Goal: Check status: Check status

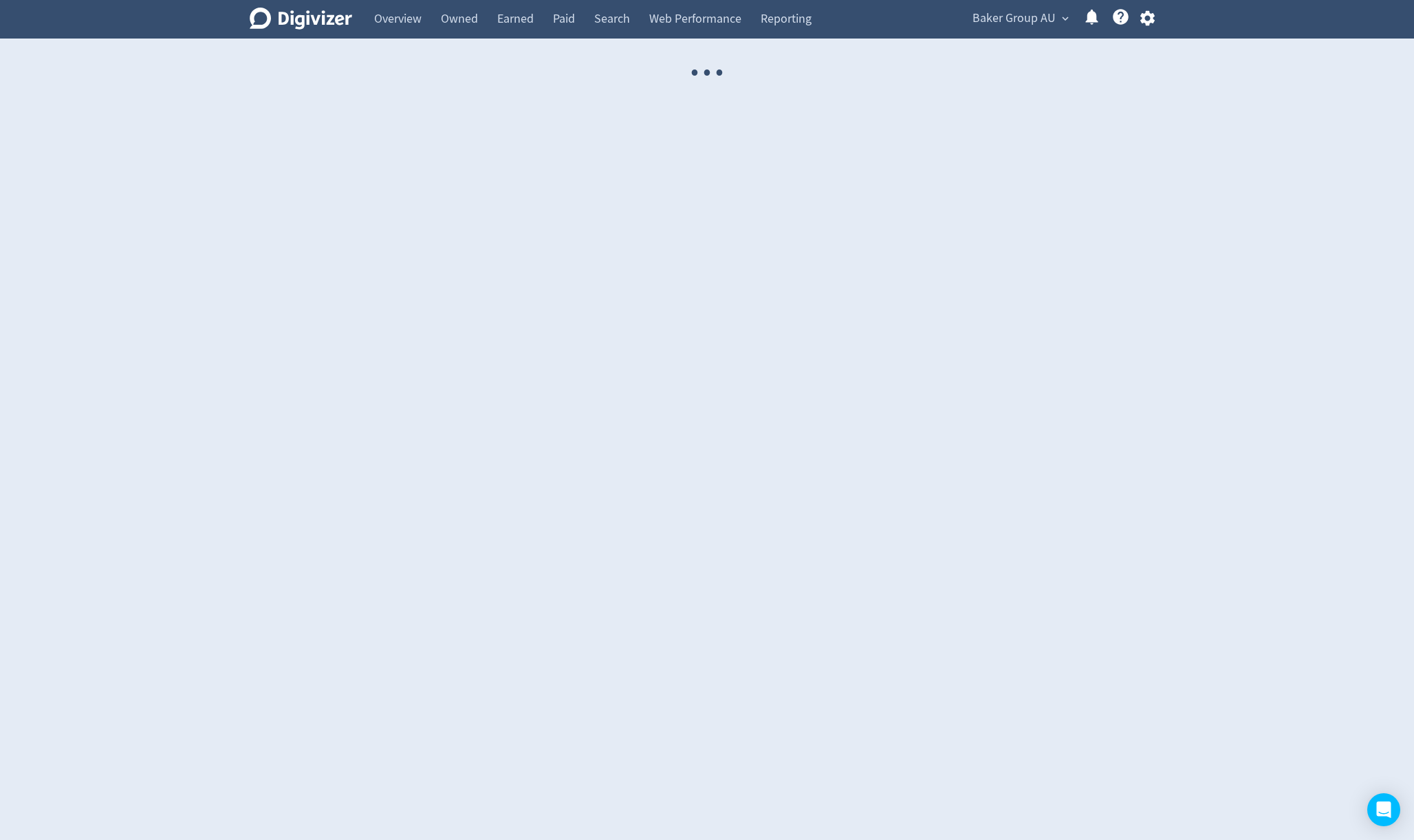
select select "USER"
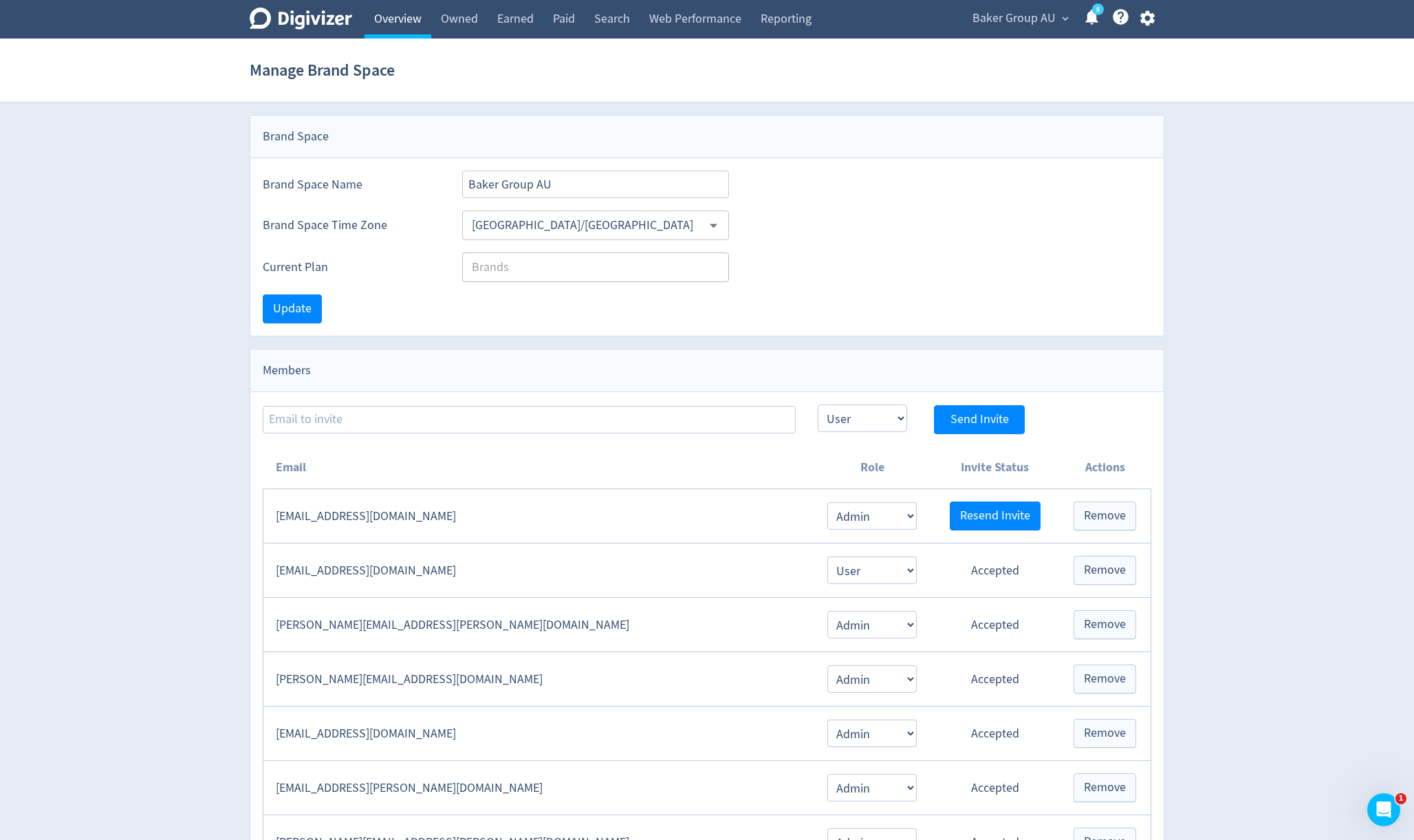
click at [394, 19] on link "Overview" at bounding box center [398, 19] width 67 height 38
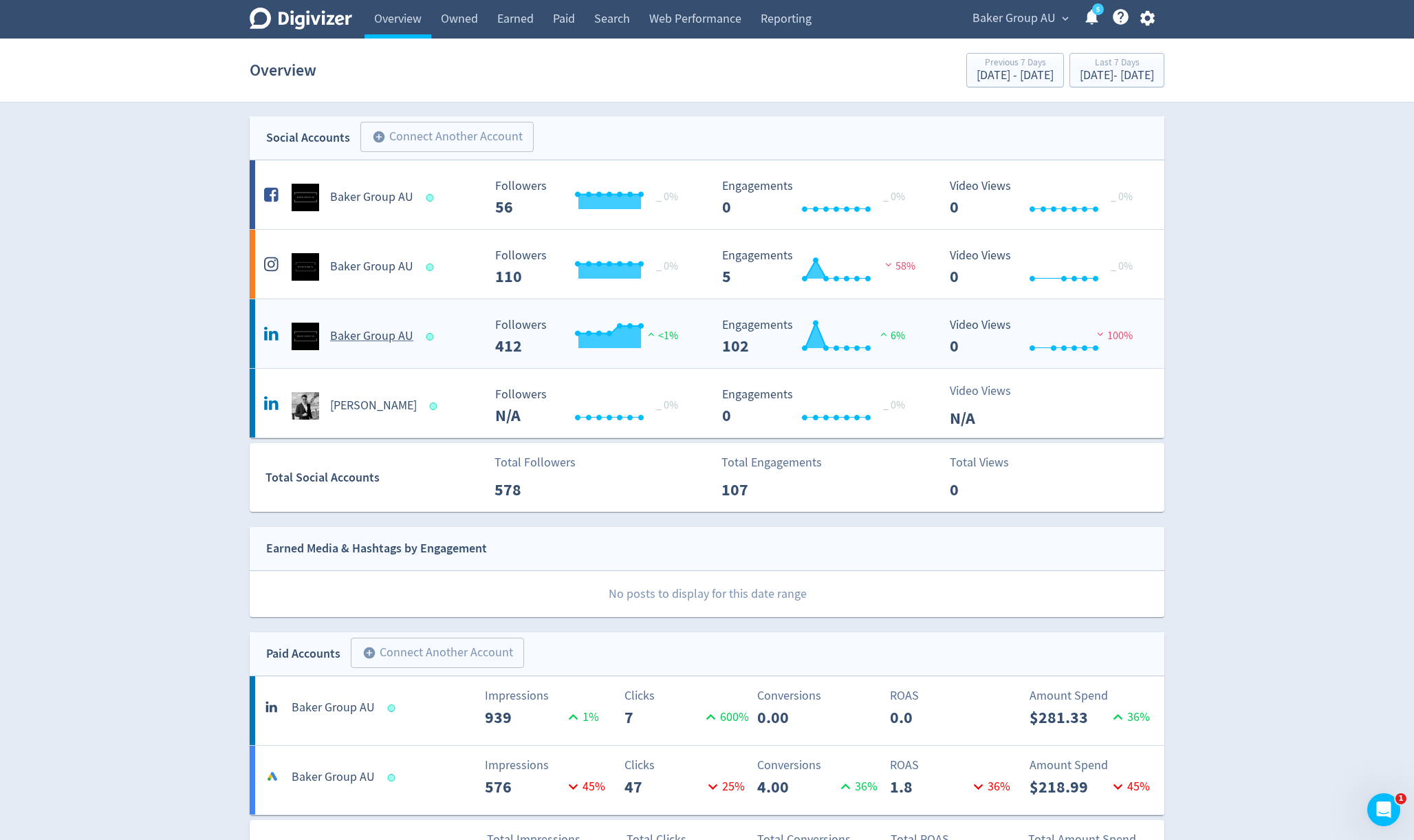
click at [382, 336] on h5 "Baker Group AU" at bounding box center [371, 336] width 83 height 17
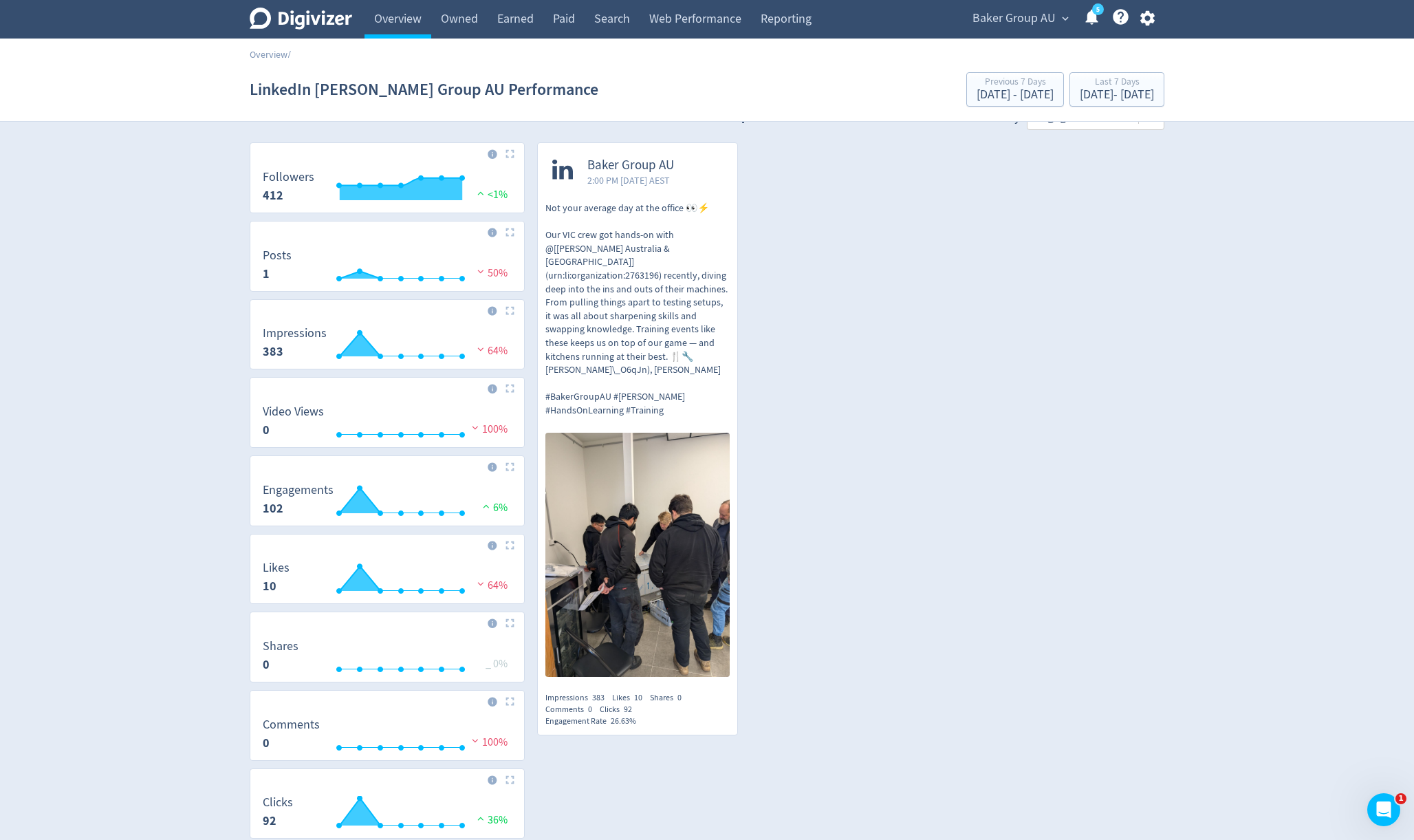
scroll to position [34, 0]
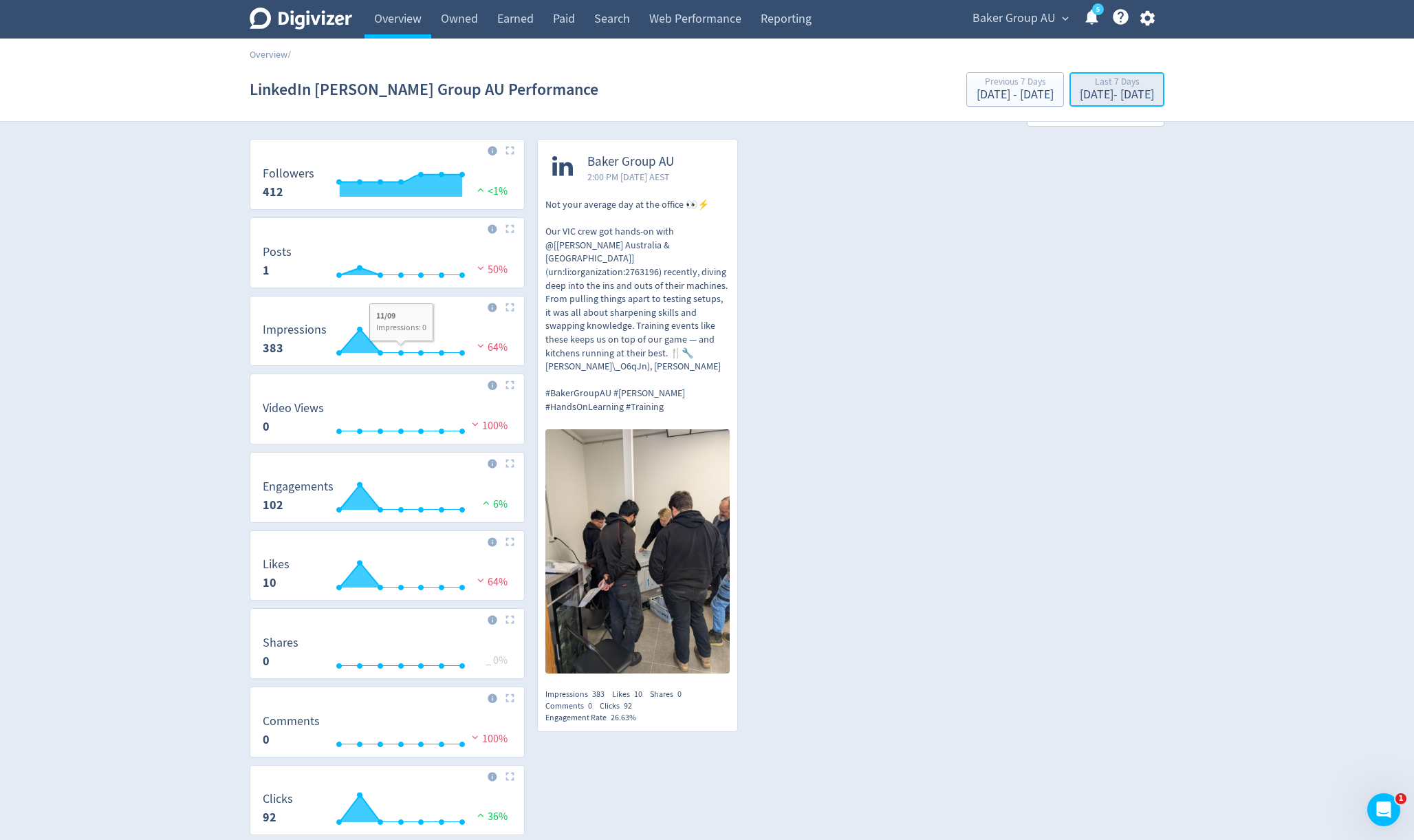
click at [1080, 82] on div "Last 7 Days" at bounding box center [1117, 83] width 74 height 12
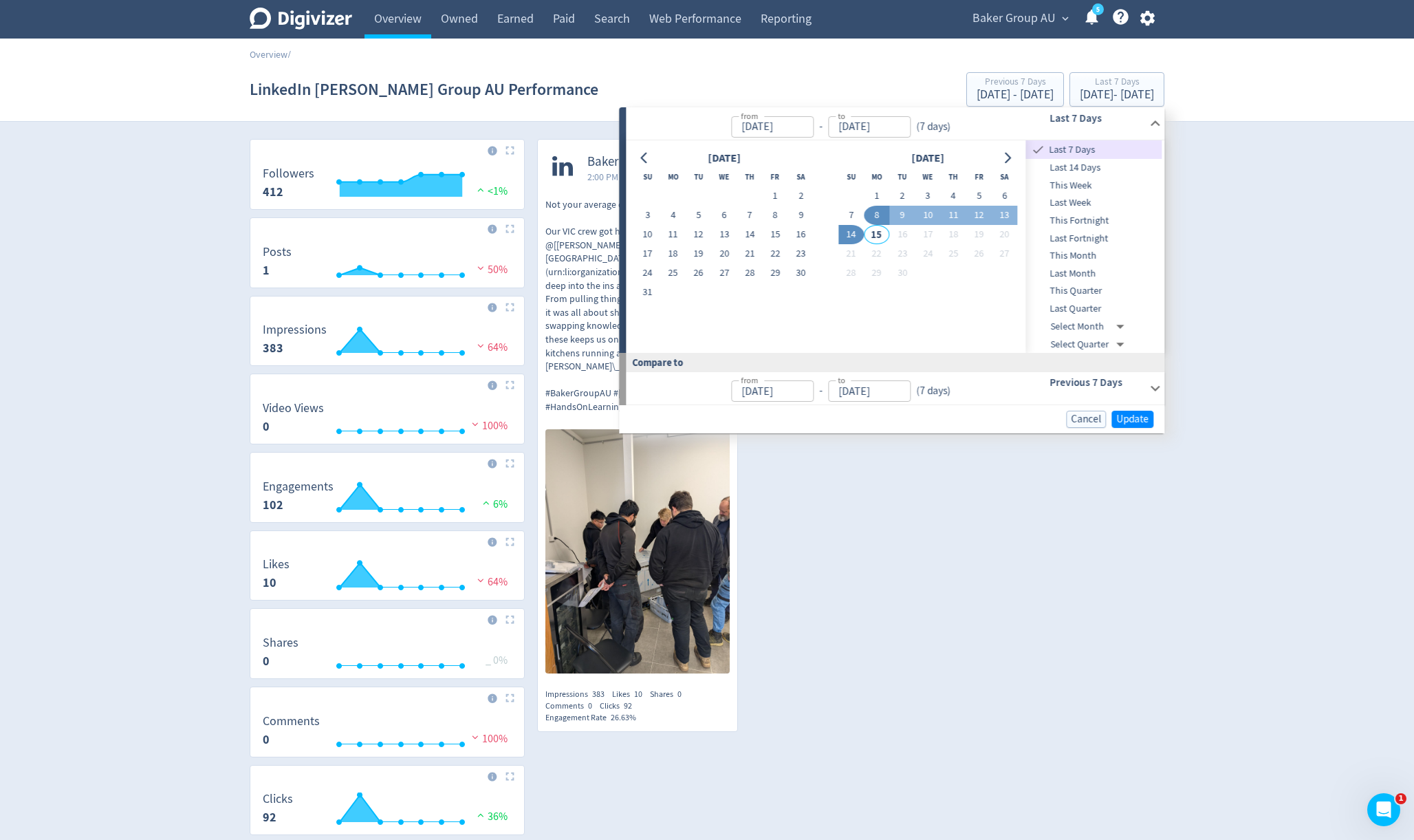
click at [1094, 256] on span "This Month" at bounding box center [1094, 256] width 136 height 15
type input "[DATE]"
click at [1135, 420] on span "Update" at bounding box center [1132, 419] width 32 height 11
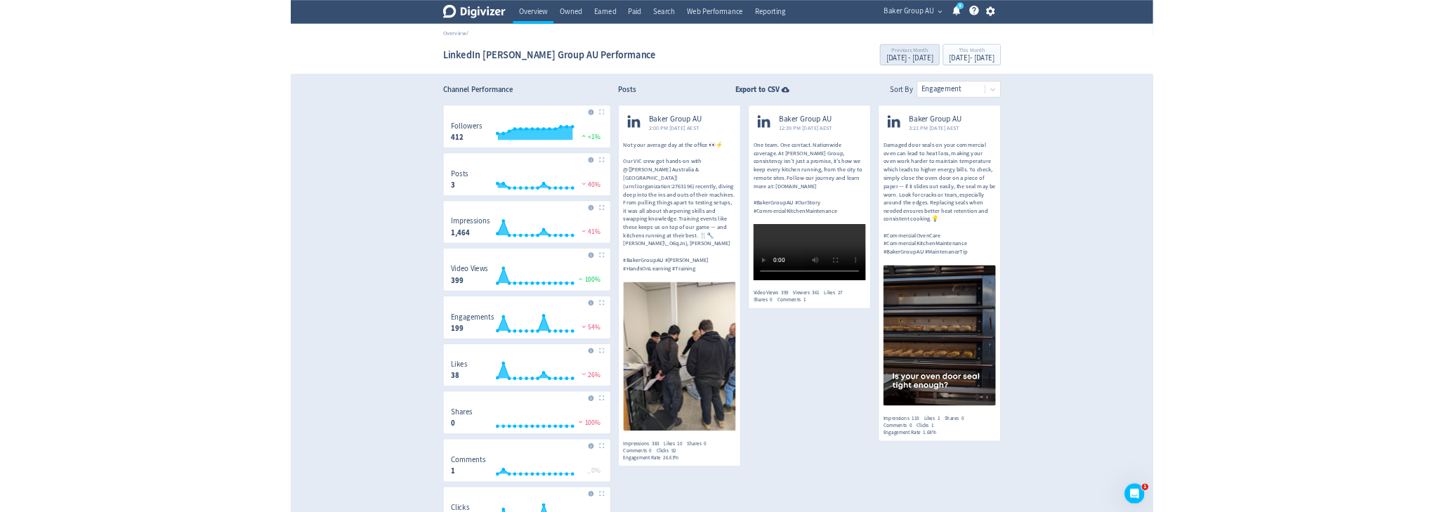
scroll to position [107, 0]
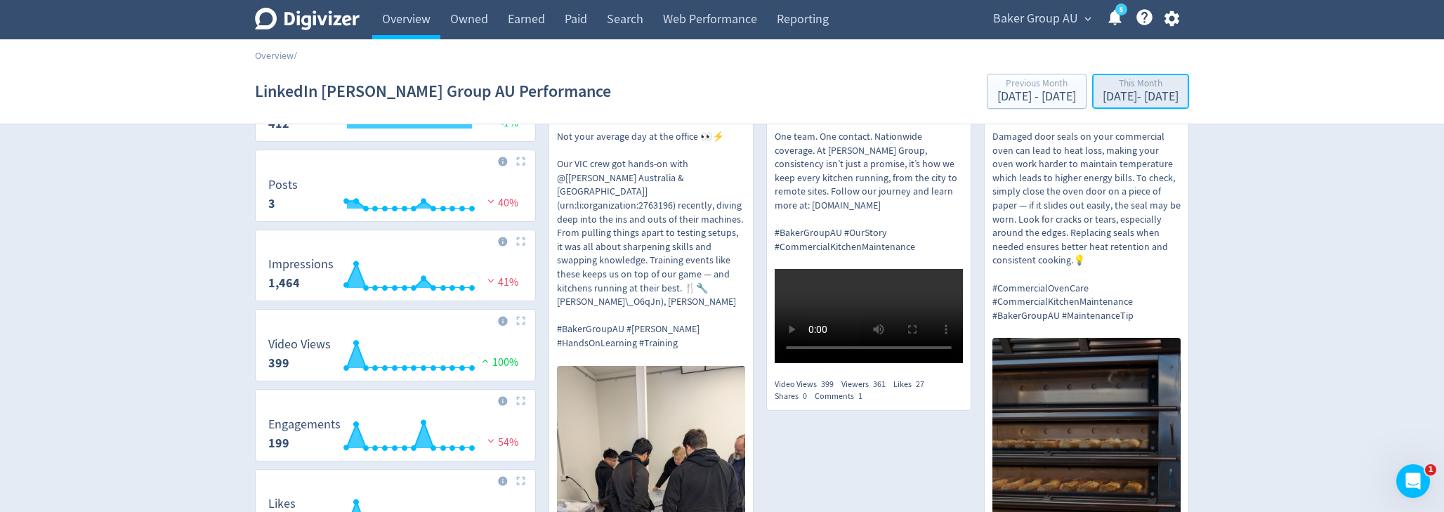
click at [1108, 94] on div "[DATE] - [DATE]" at bounding box center [1141, 97] width 76 height 13
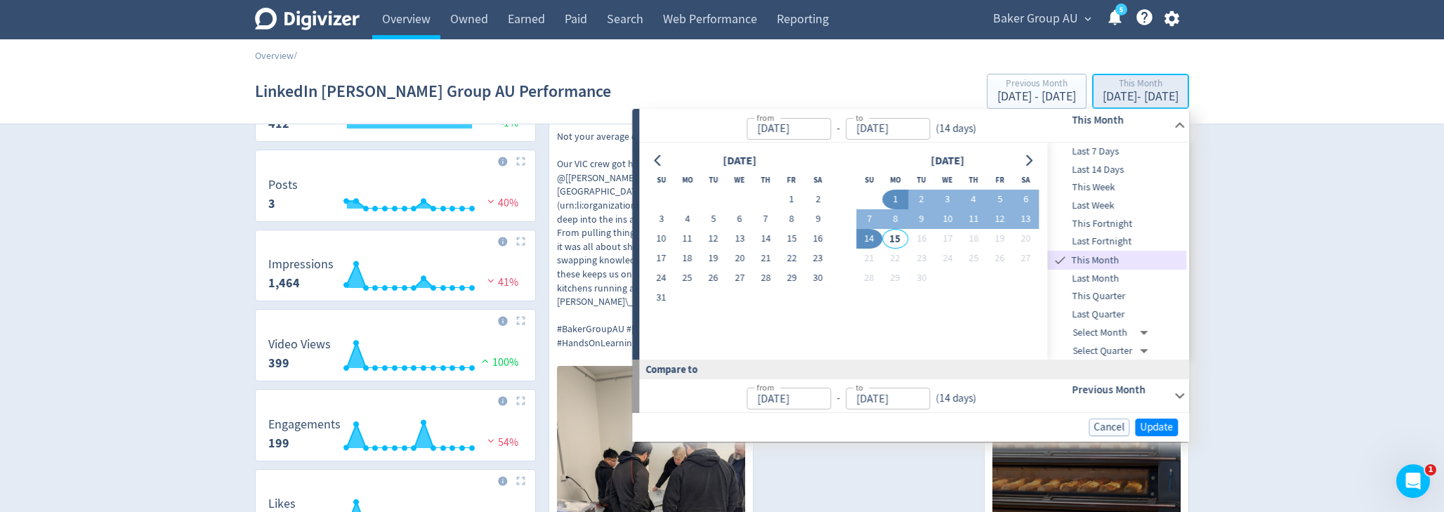
type input "[DATE]"
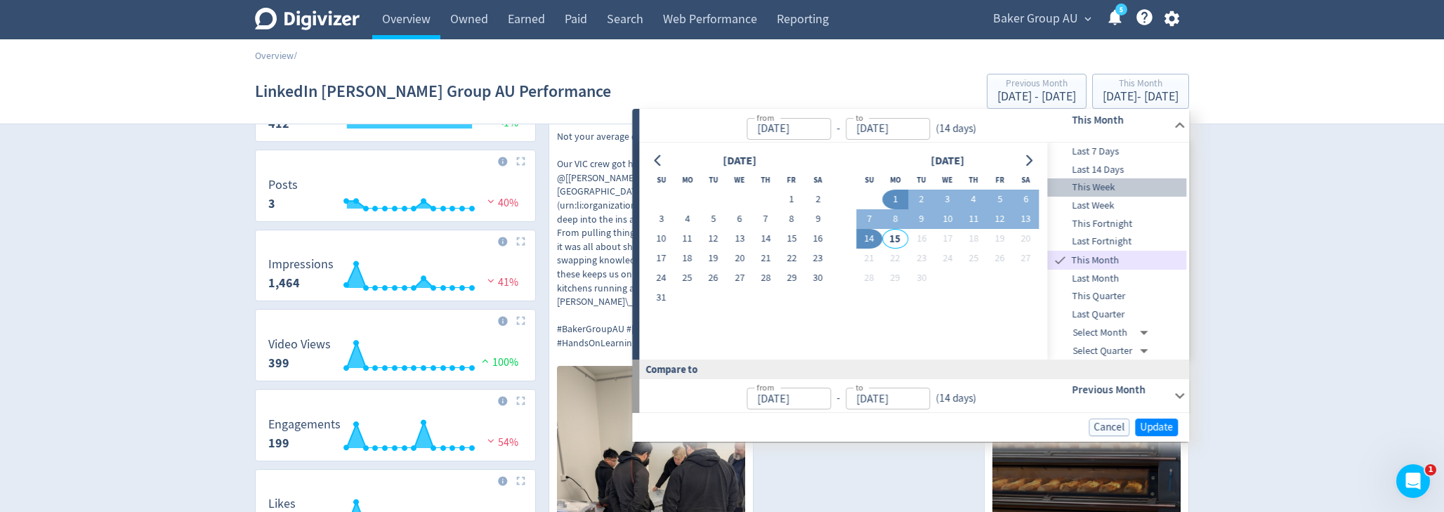
click at [1116, 186] on span "This Week" at bounding box center [1117, 187] width 139 height 15
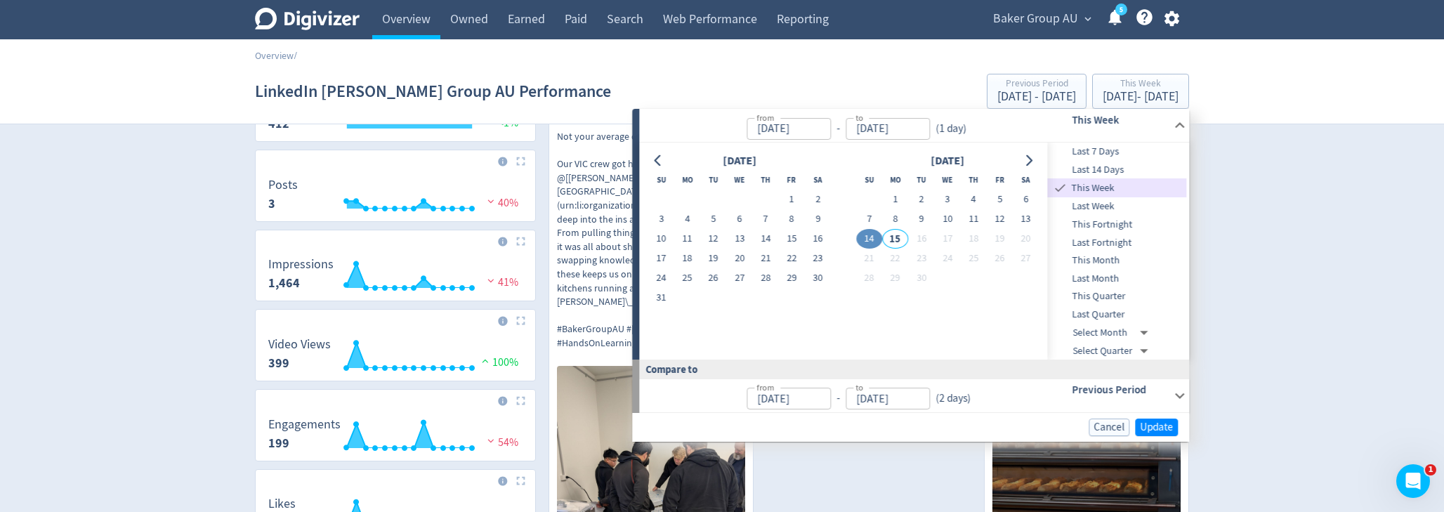
type input "[DATE]"
click at [1158, 422] on span "Update" at bounding box center [1156, 427] width 33 height 11
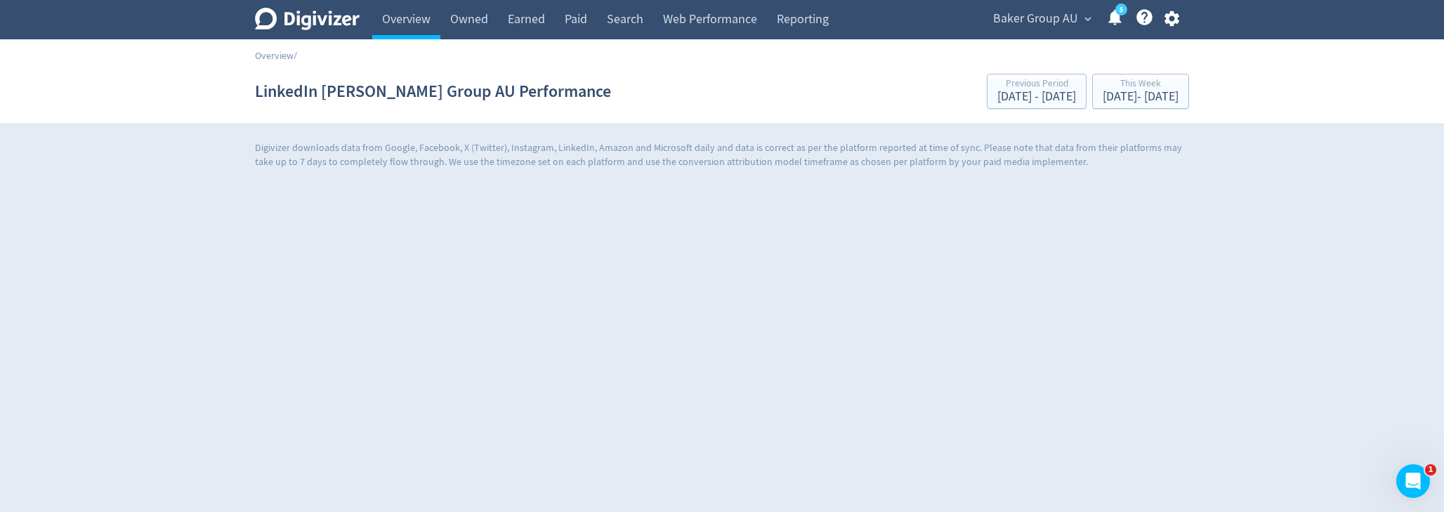
scroll to position [0, 0]
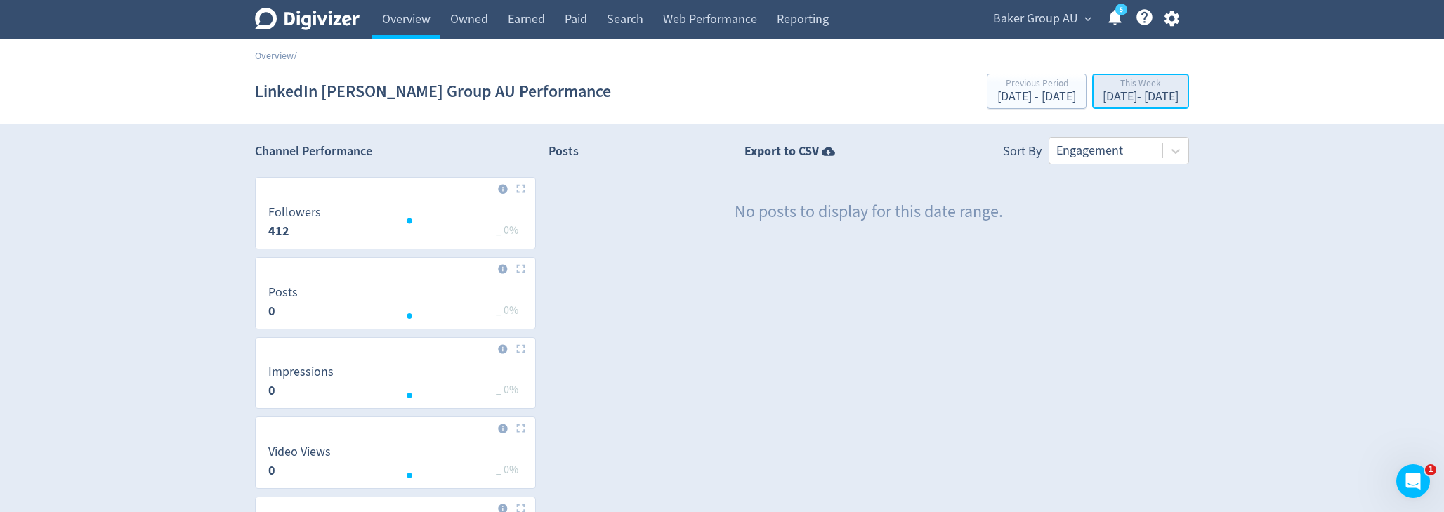
click at [1103, 91] on div "[DATE] - [DATE]" at bounding box center [1141, 97] width 76 height 13
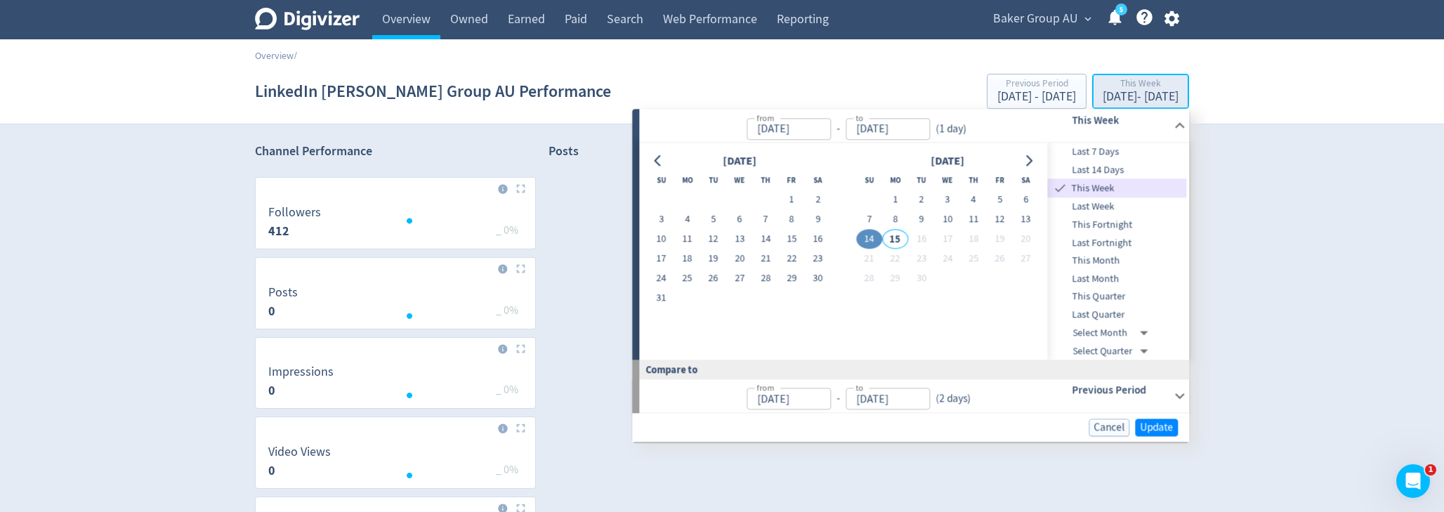
type input "[DATE]"
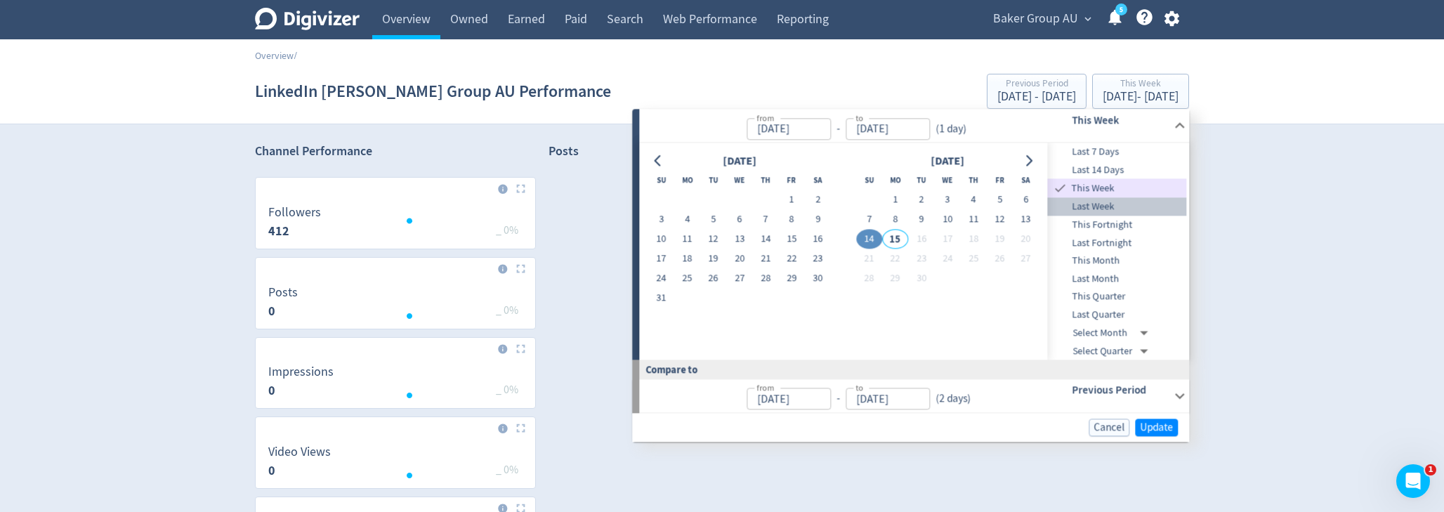
click at [1103, 209] on span "Last Week" at bounding box center [1117, 206] width 139 height 15
type input "[DATE]"
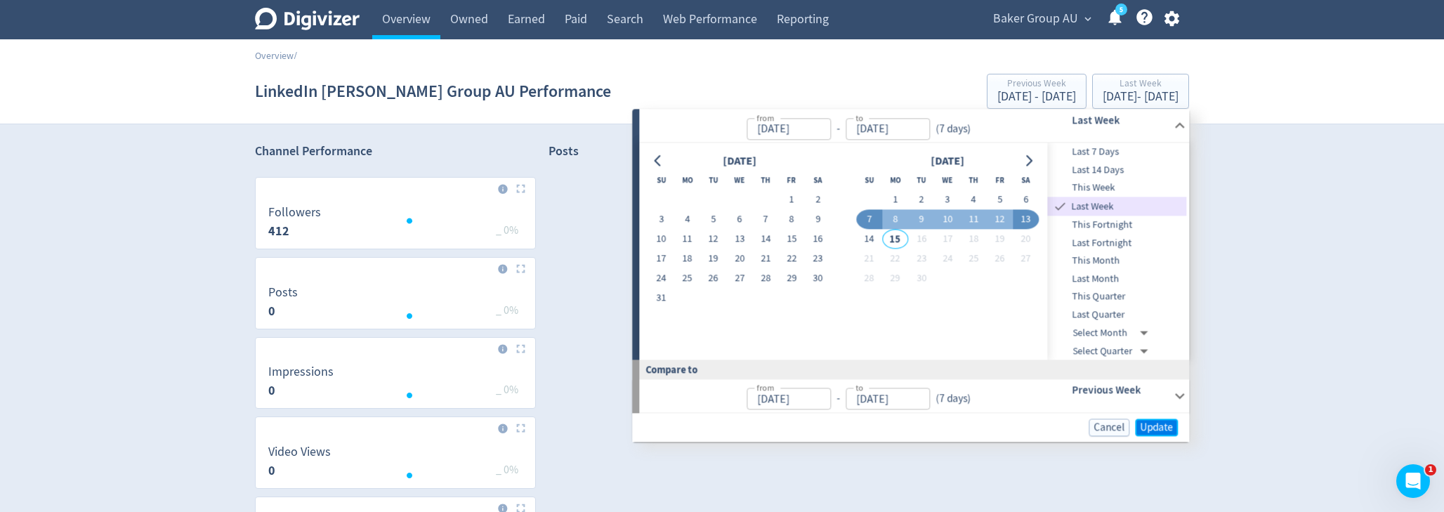
click at [1171, 428] on span "Update" at bounding box center [1156, 427] width 33 height 11
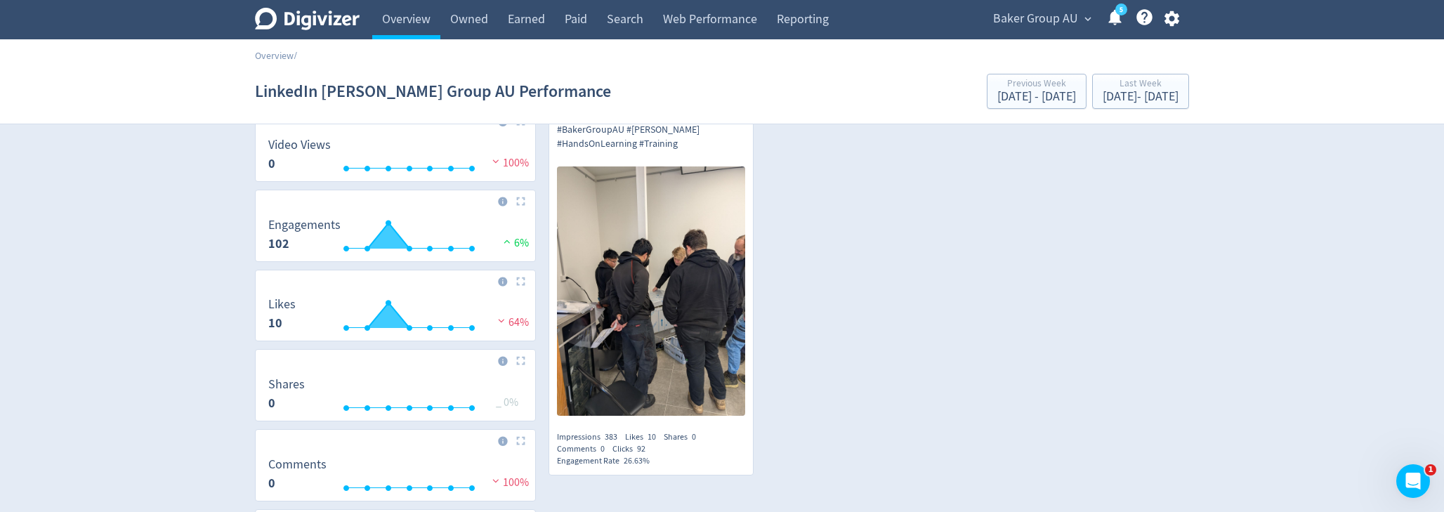
scroll to position [309, 0]
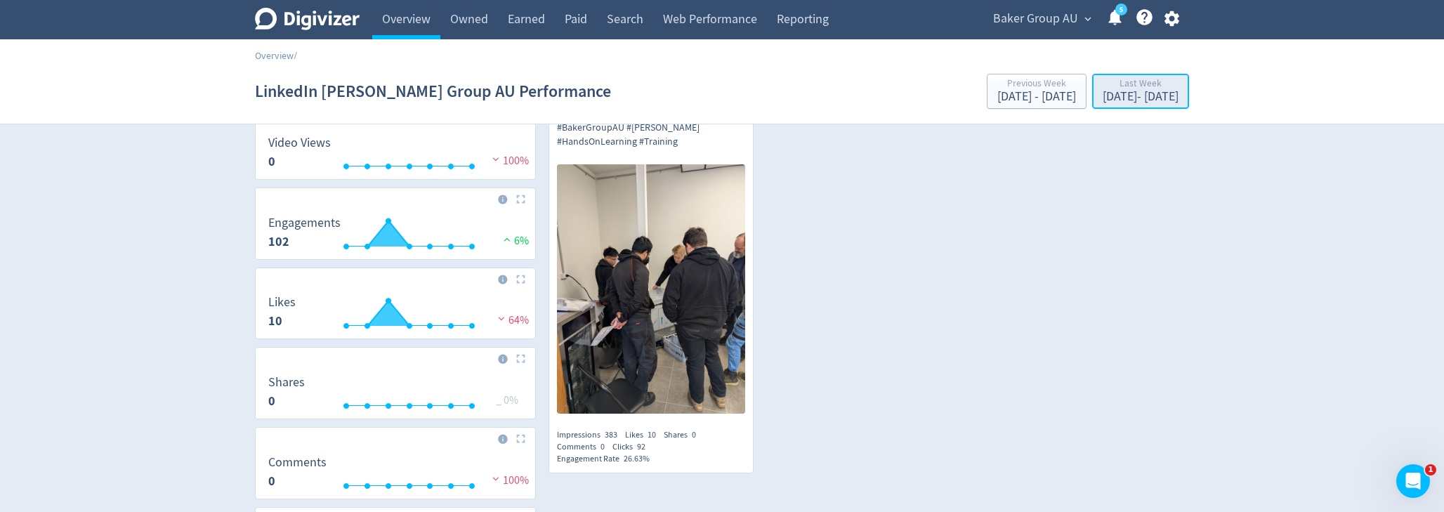
click at [1107, 96] on div "[DATE] - [DATE]" at bounding box center [1141, 97] width 76 height 13
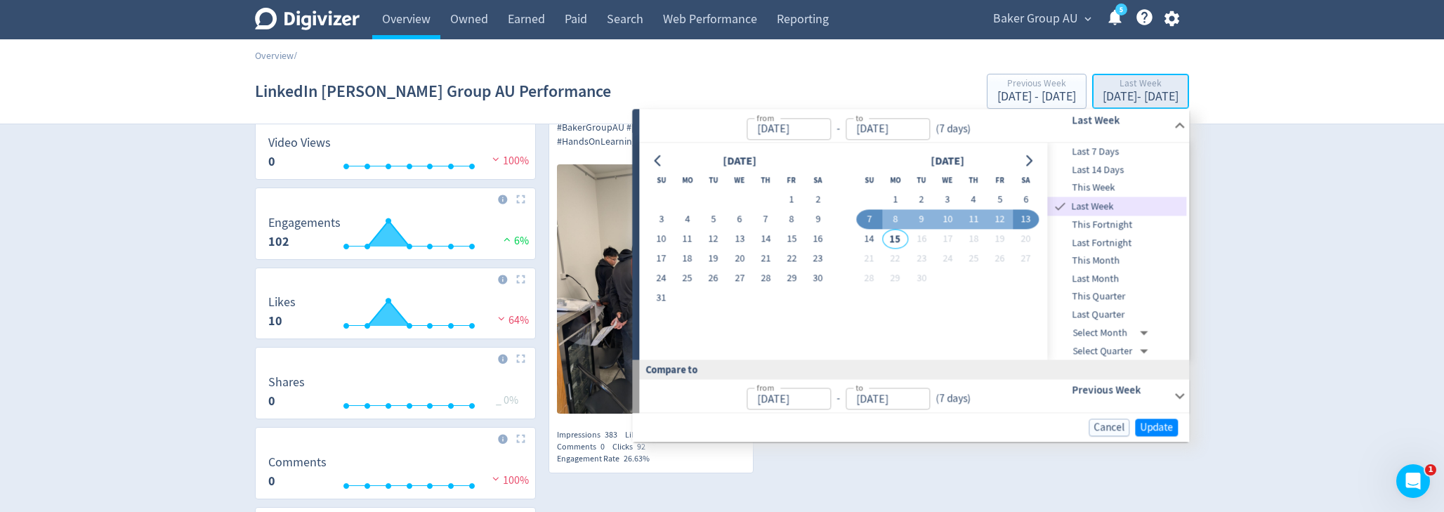
type input "[DATE]"
click at [1113, 256] on span "This Month" at bounding box center [1117, 261] width 139 height 15
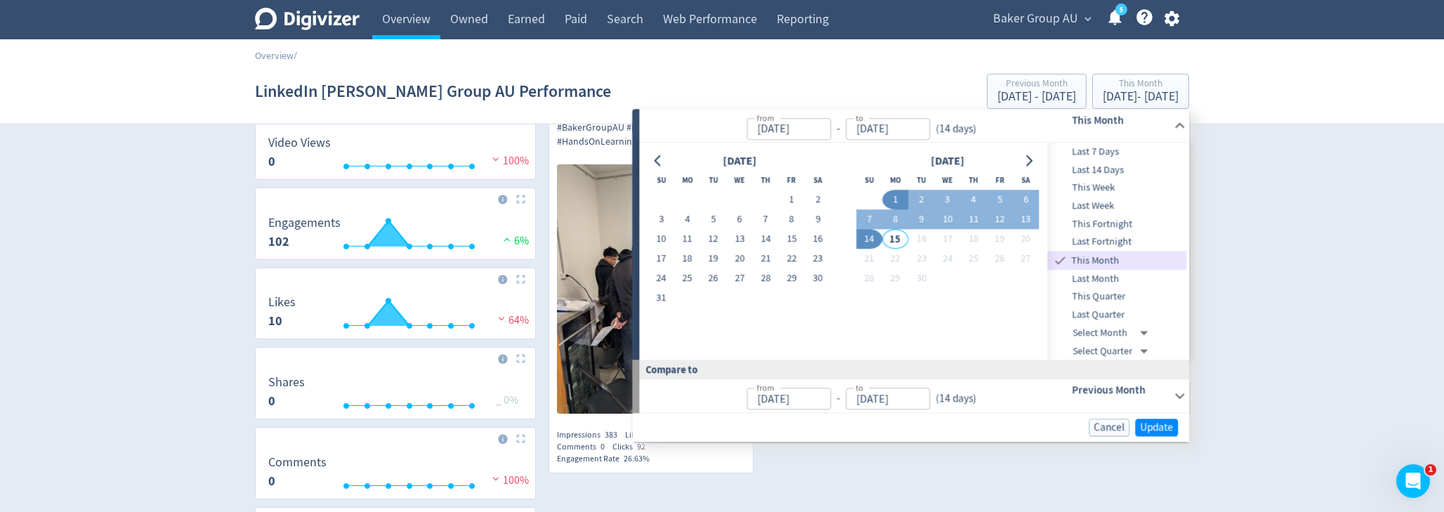
type input "[DATE]"
click at [1162, 427] on span "Update" at bounding box center [1156, 427] width 33 height 11
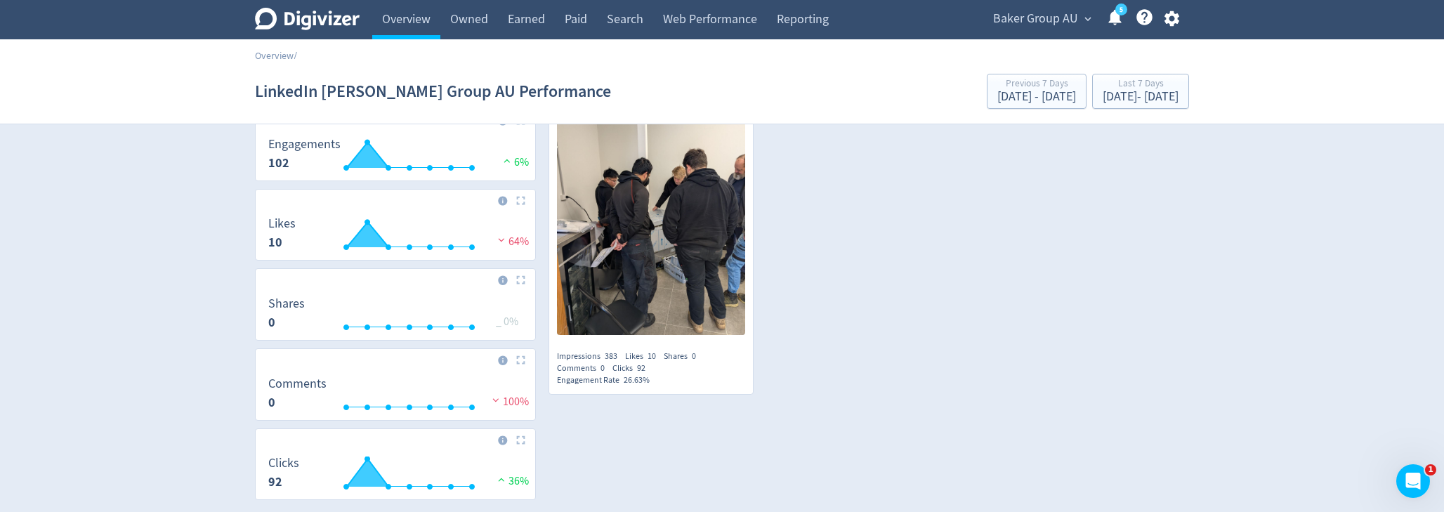
scroll to position [309, 0]
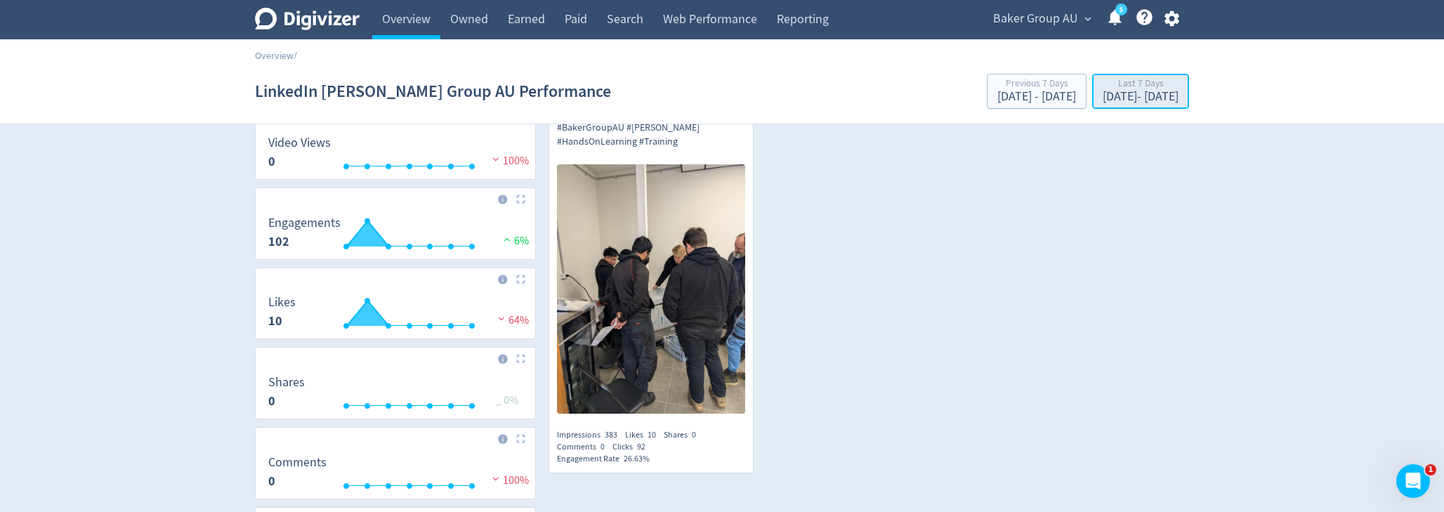
click at [1092, 107] on button "Last 7 Days [DATE] - [DATE]" at bounding box center [1140, 91] width 97 height 35
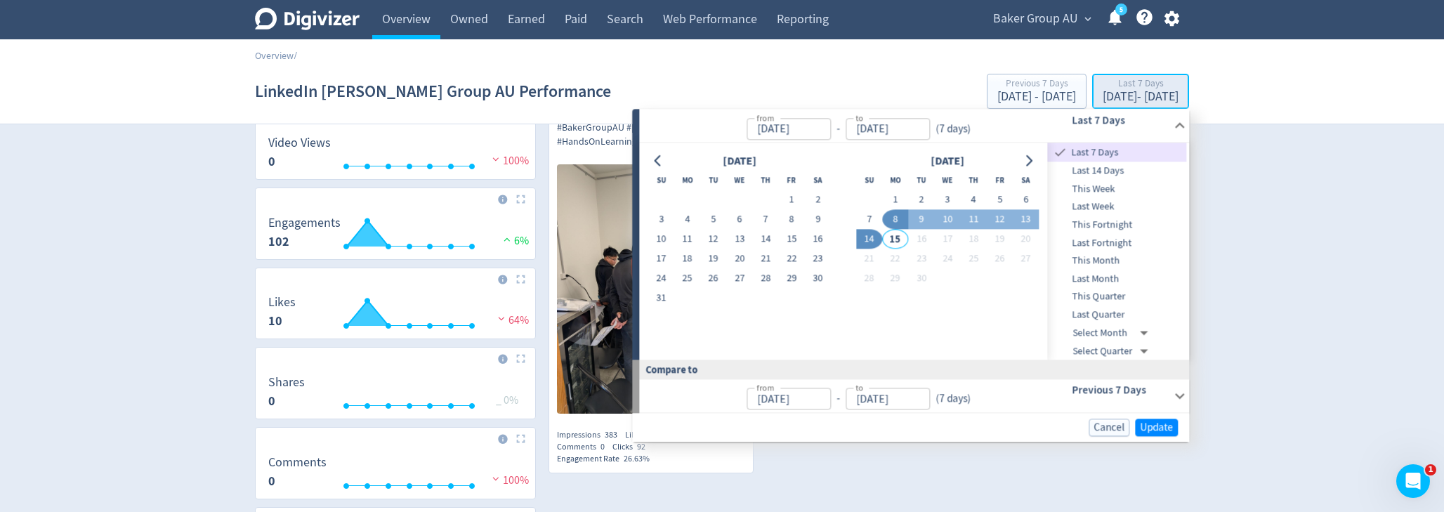
type input "[DATE]"
click at [1086, 256] on span "This Month" at bounding box center [1117, 261] width 139 height 15
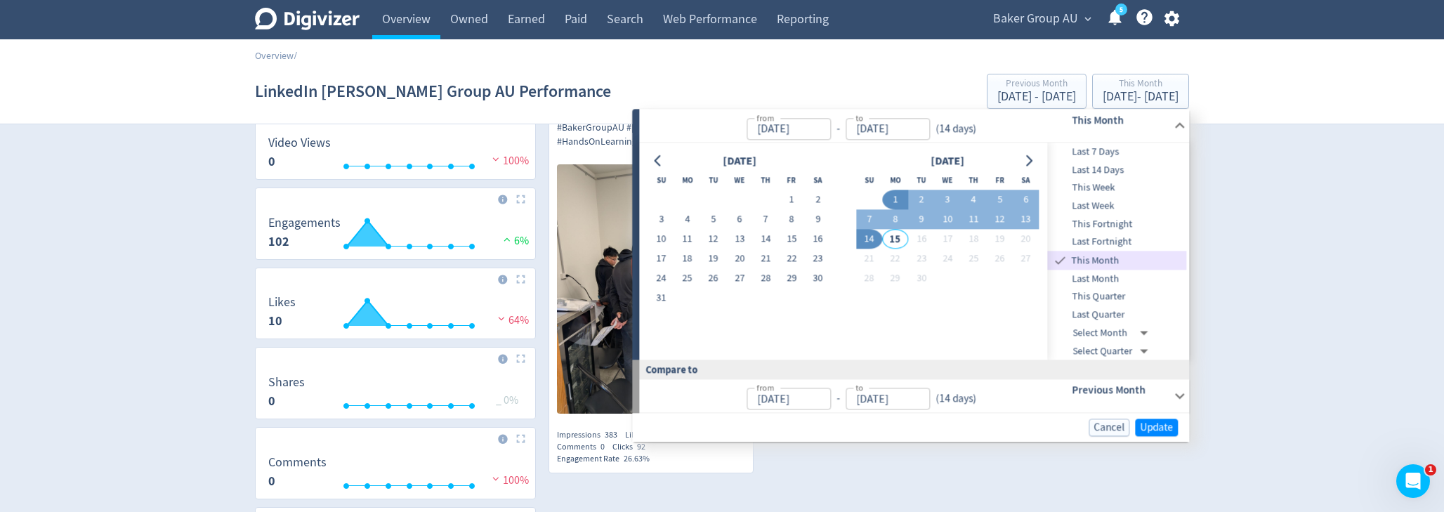
type input "[DATE]"
click at [1158, 425] on span "Update" at bounding box center [1156, 427] width 33 height 11
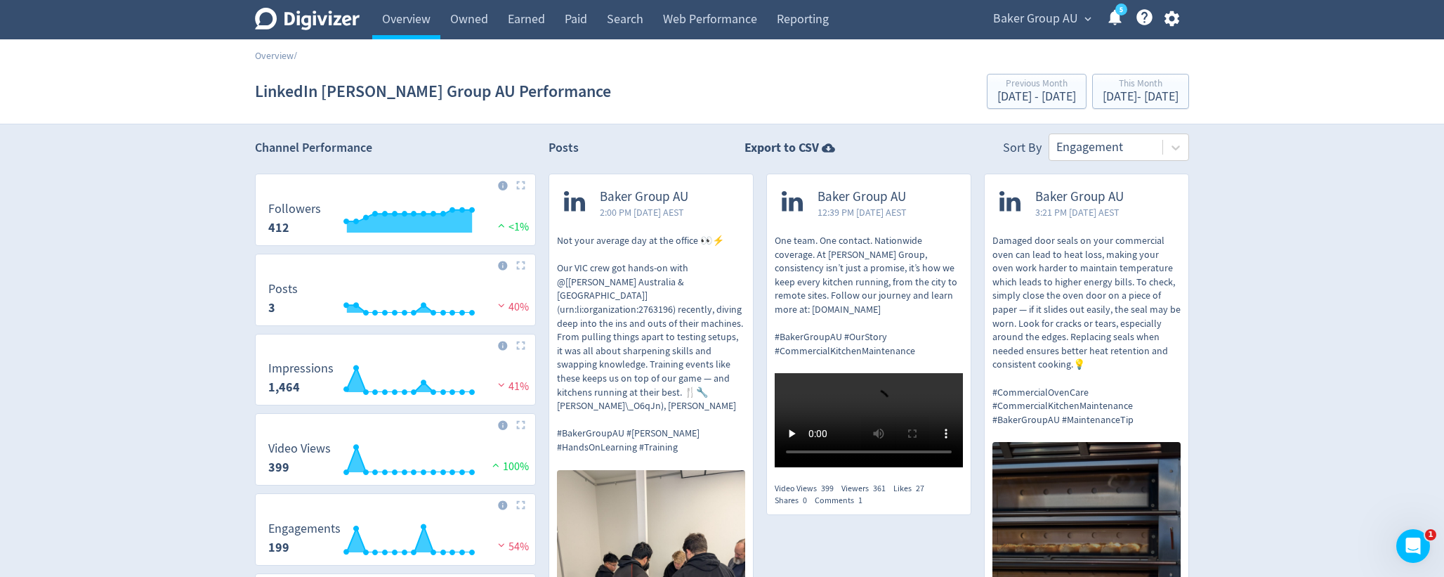
scroll to position [0, 0]
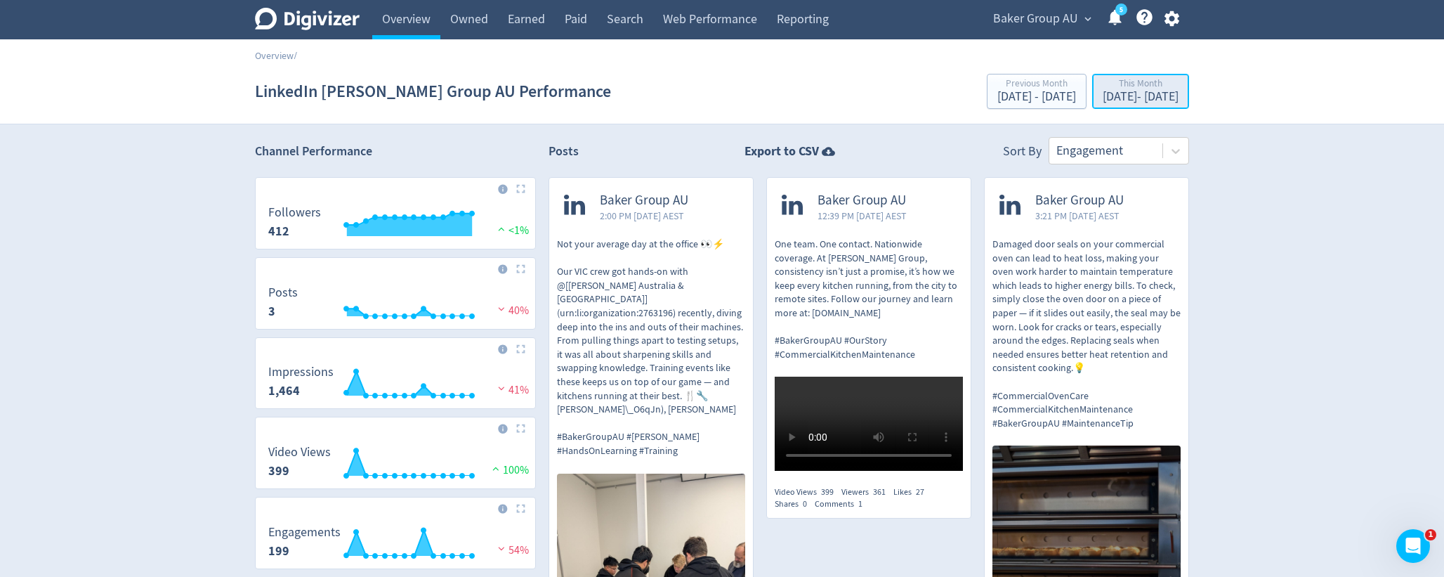
click at [1122, 98] on div "[DATE] - [DATE]" at bounding box center [1141, 97] width 76 height 13
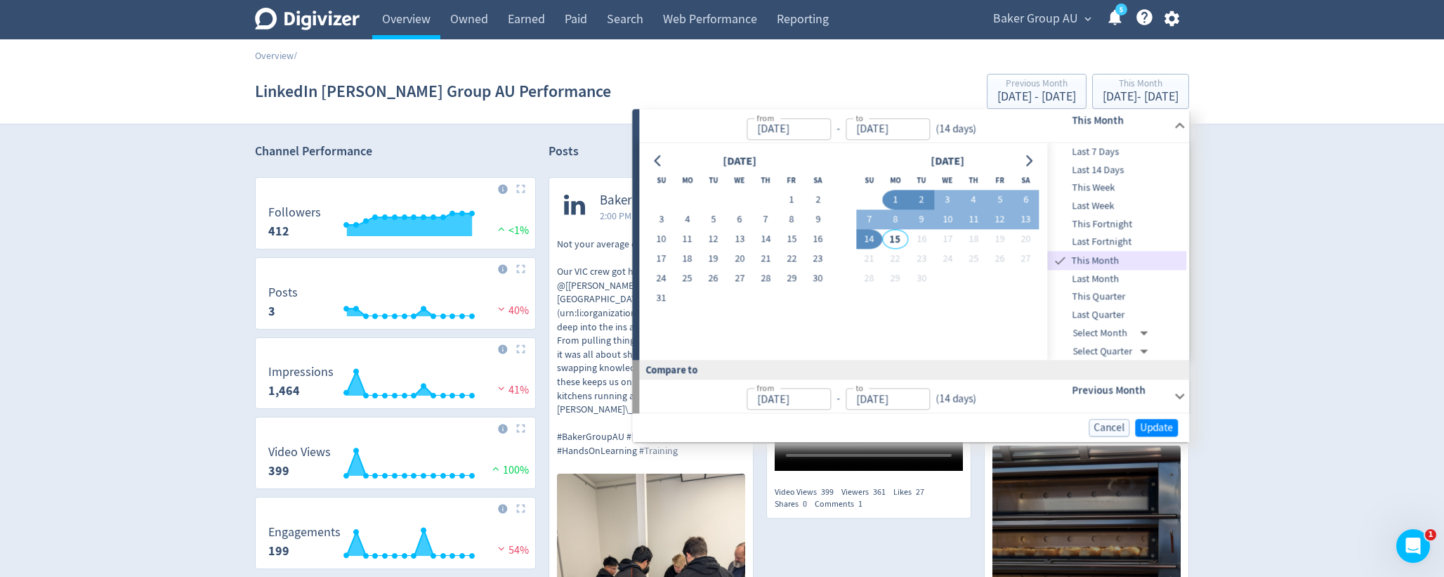
click at [924, 193] on button "2" at bounding box center [921, 200] width 26 height 20
type input "Sep 02, 2025"
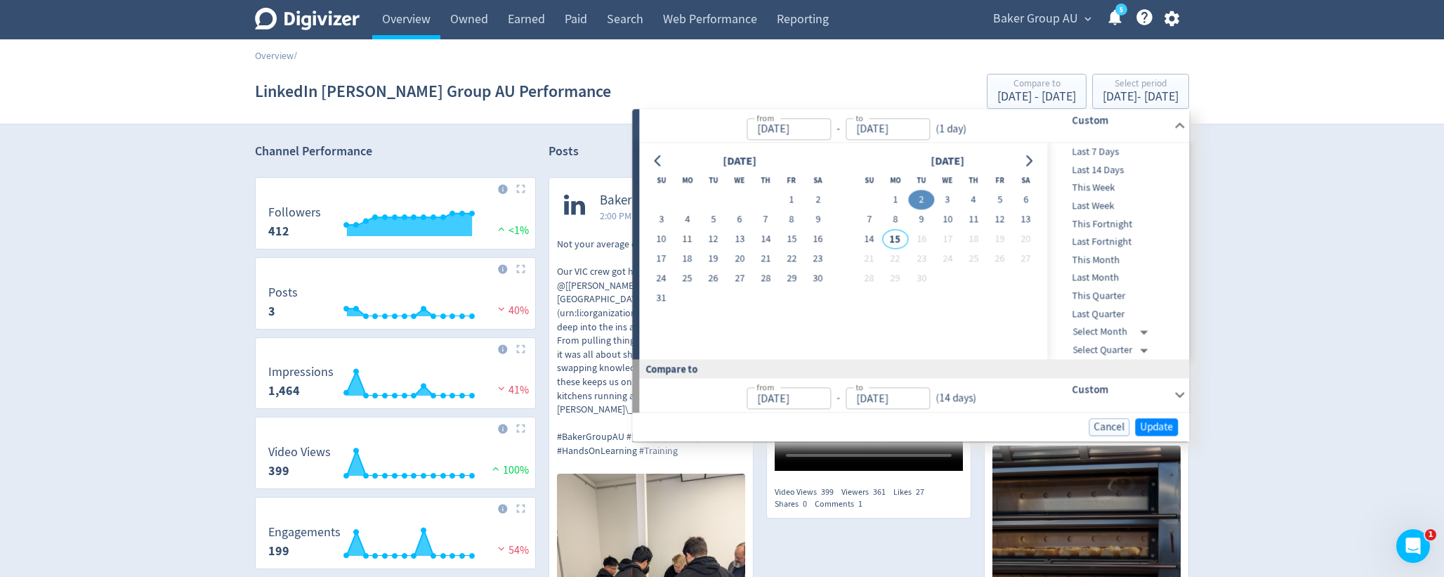
click at [924, 193] on button "2" at bounding box center [921, 200] width 26 height 20
type input "[DATE]"
click at [1158, 426] on span "Update" at bounding box center [1156, 426] width 33 height 11
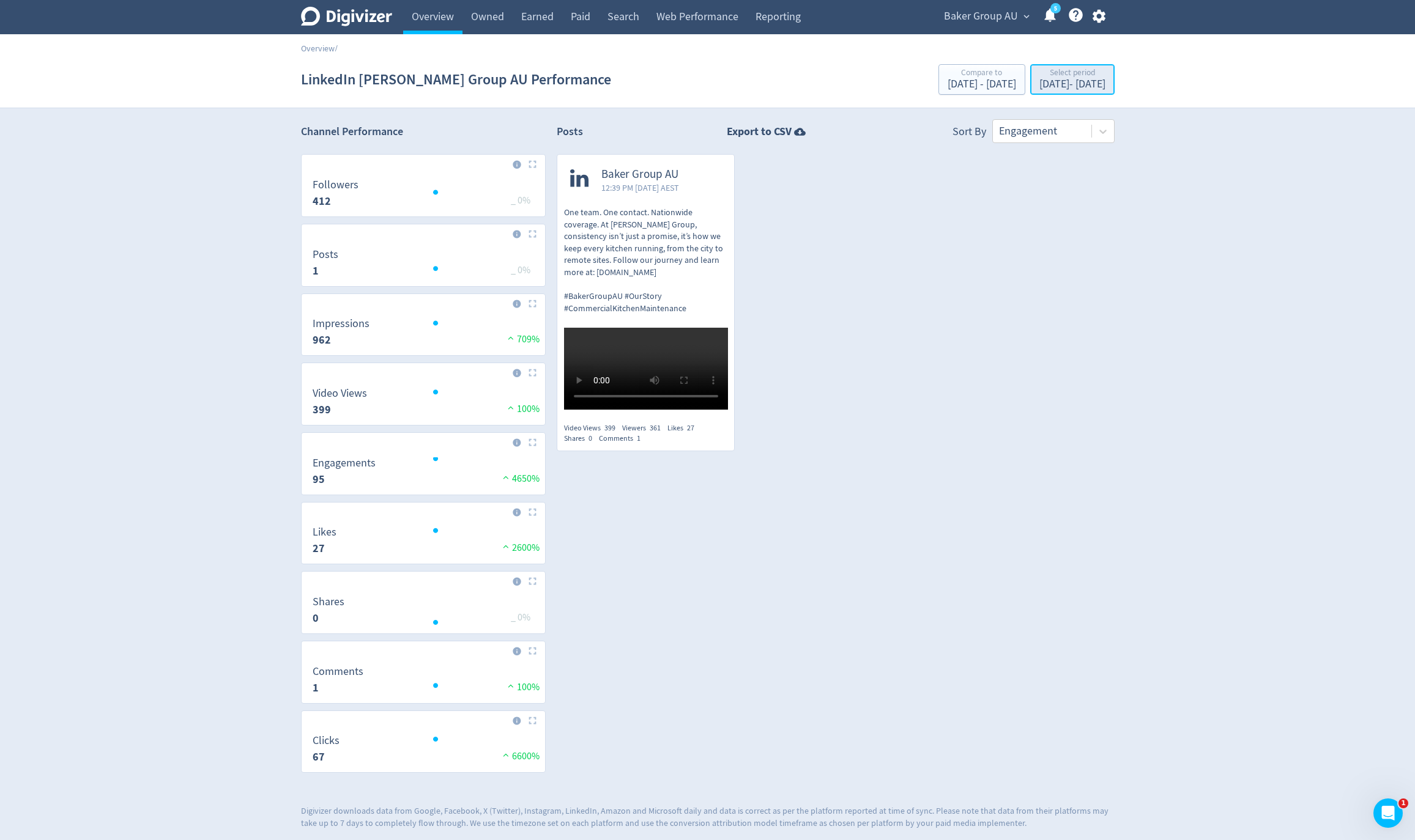
click at [1081, 84] on div "Sep 2, 2025 - Sep 2, 2025" at bounding box center [1072, 84] width 66 height 11
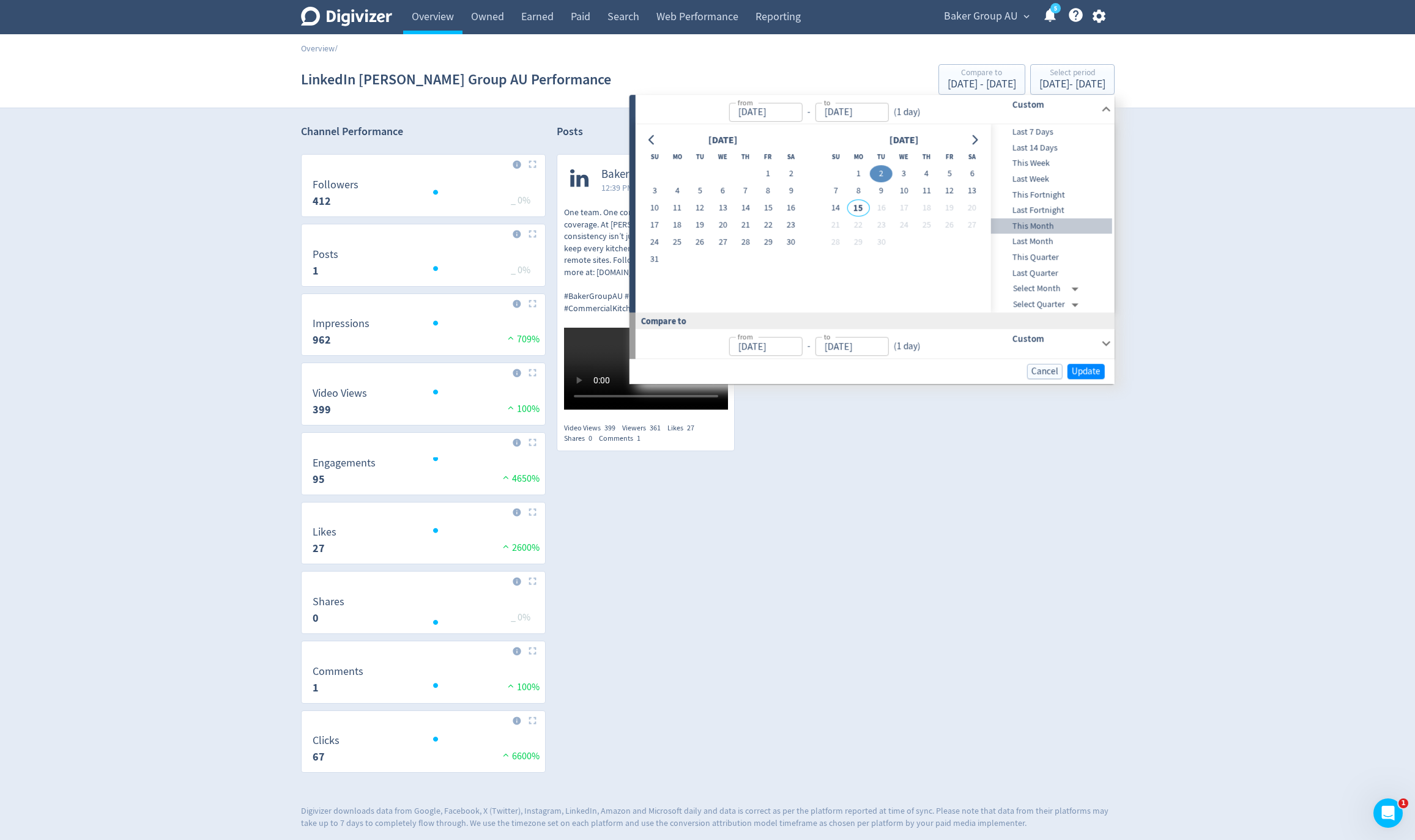
click at [1031, 225] on span "This Month" at bounding box center [1051, 225] width 121 height 13
type input "[DATE]"
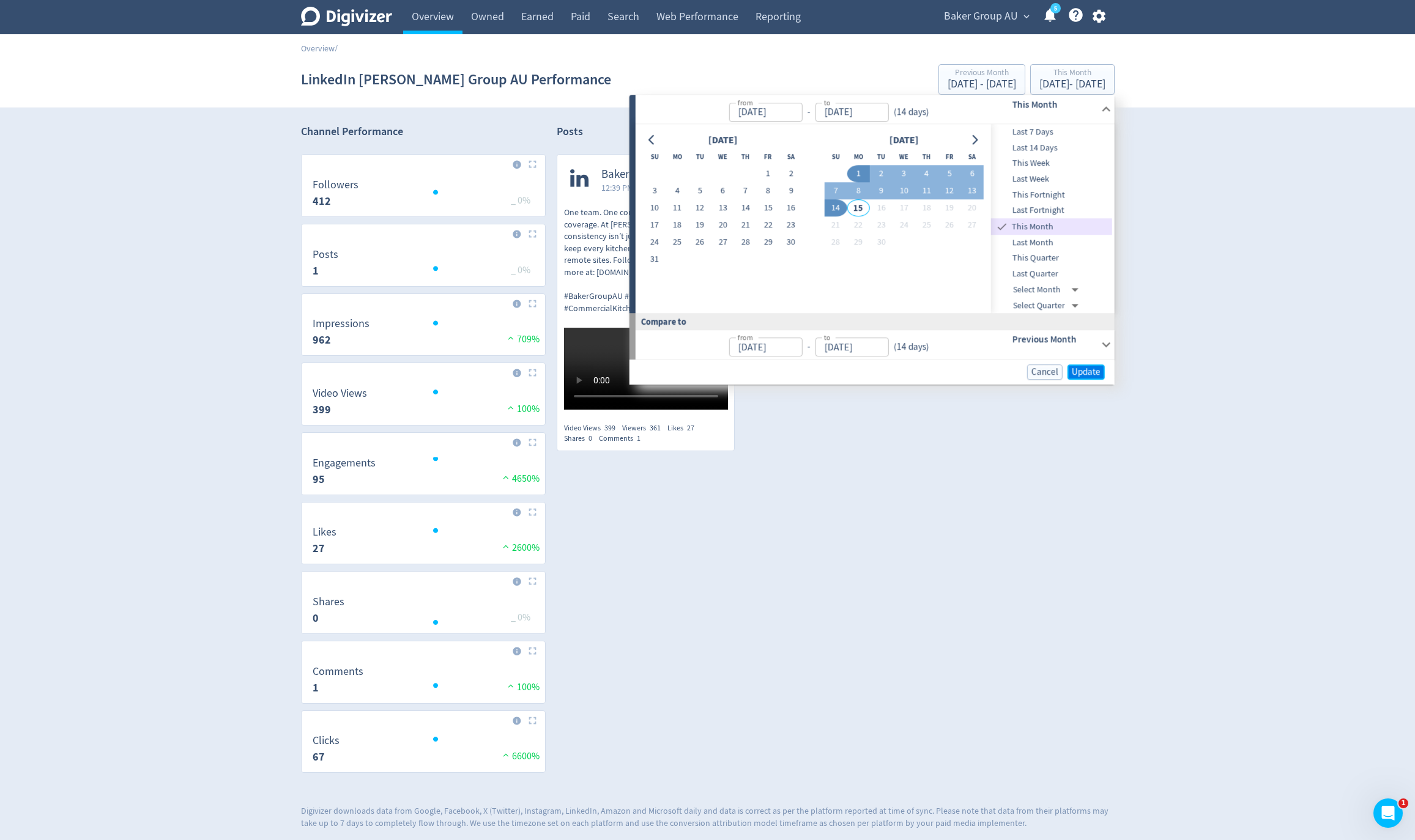
click at [1085, 370] on span "Update" at bounding box center [1086, 372] width 29 height 10
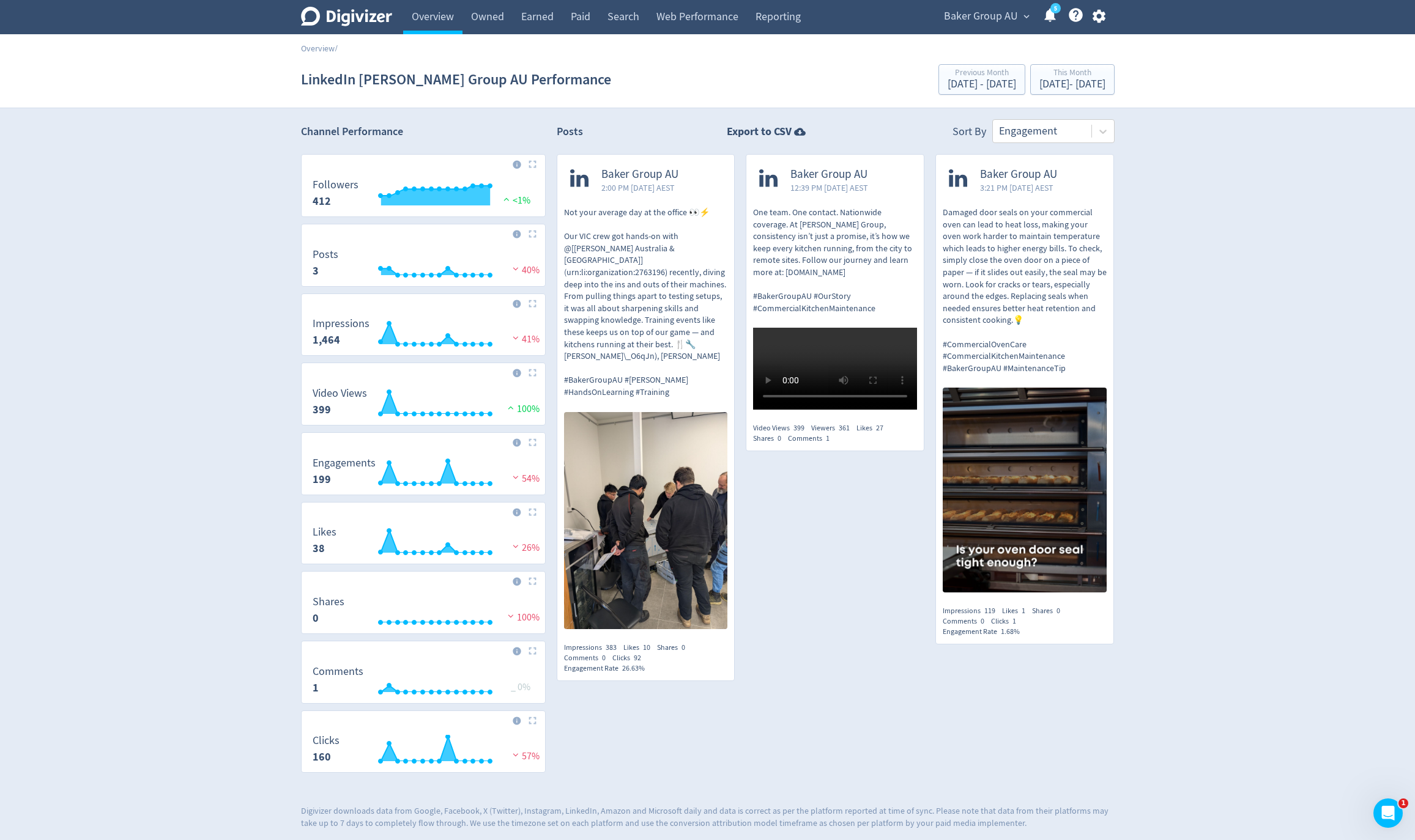
click at [889, 217] on p "One team. One contact. Nationwide coverage. At [PERSON_NAME] Group, consistency…" at bounding box center [835, 260] width 164 height 108
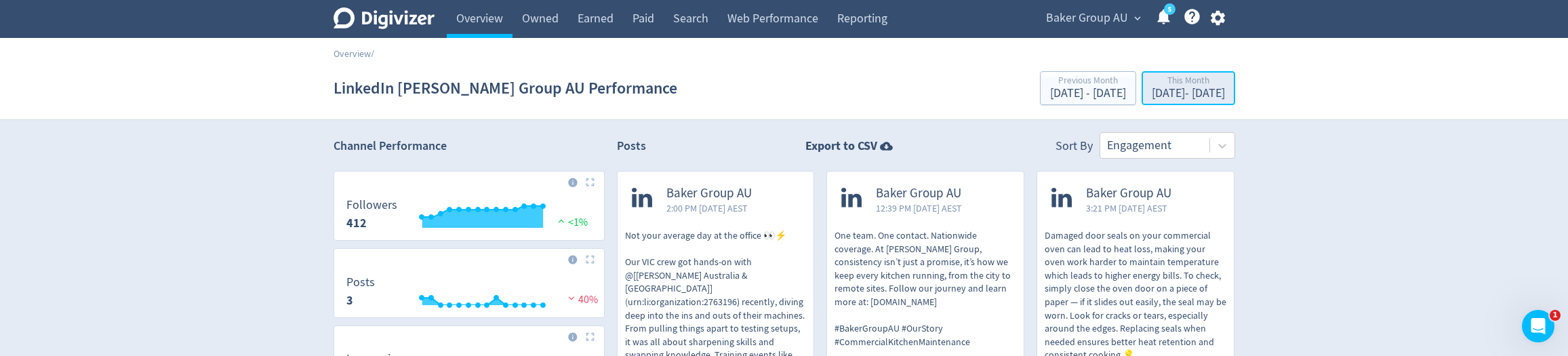
click at [1202, 86] on div "This Month" at bounding box center [1188, 82] width 73 height 12
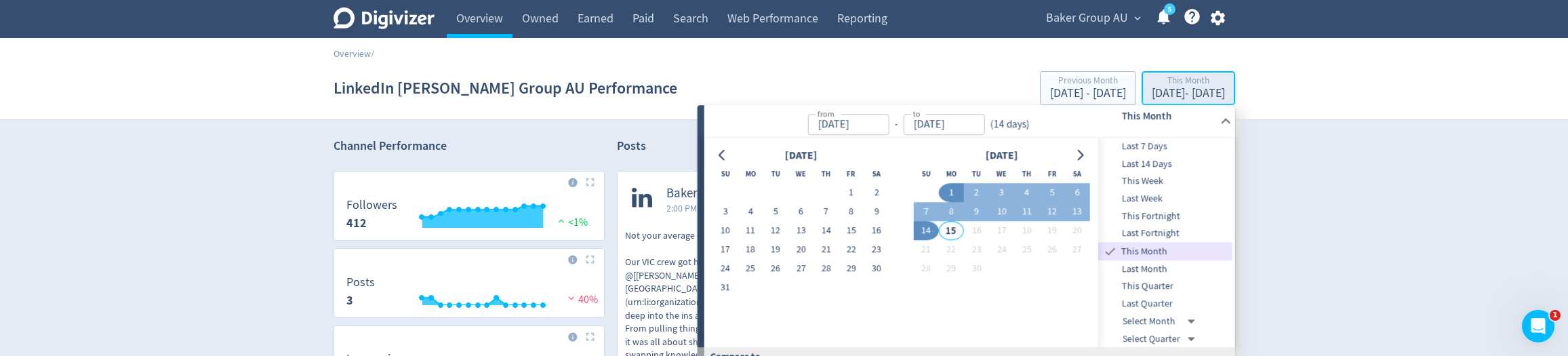
type input "[DATE]"
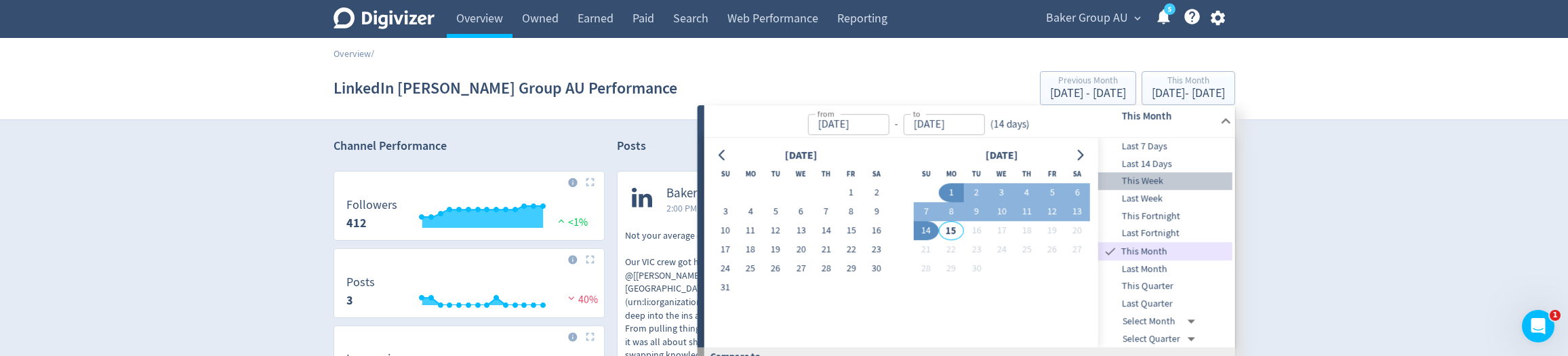
click at [1167, 177] on span "This Week" at bounding box center [1165, 181] width 134 height 14
type input "[DATE]"
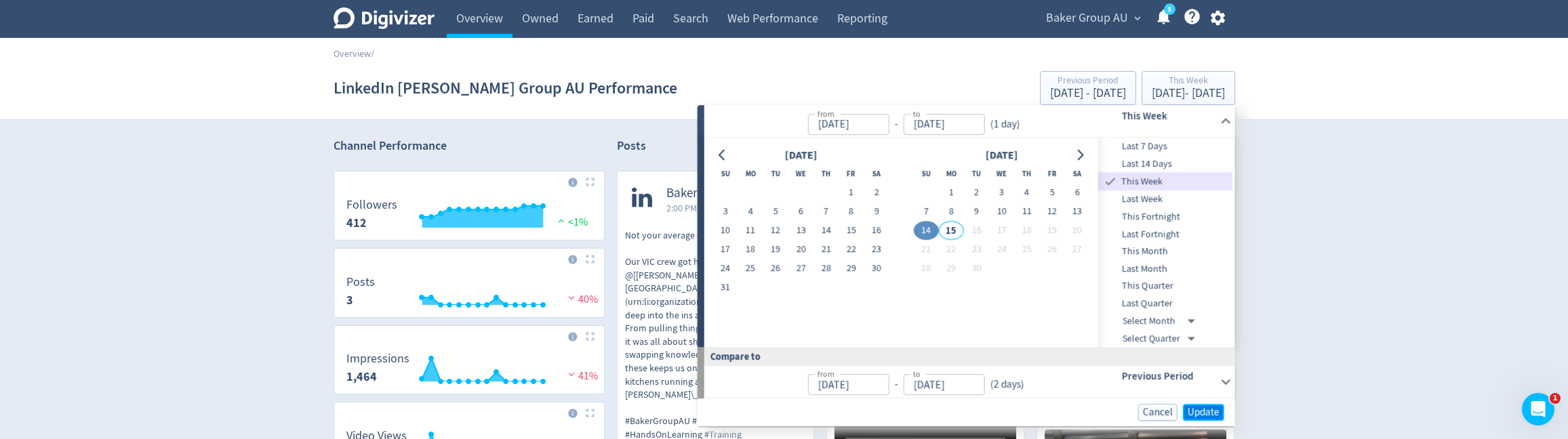
click at [1201, 411] on span "Update" at bounding box center [1203, 412] width 32 height 11
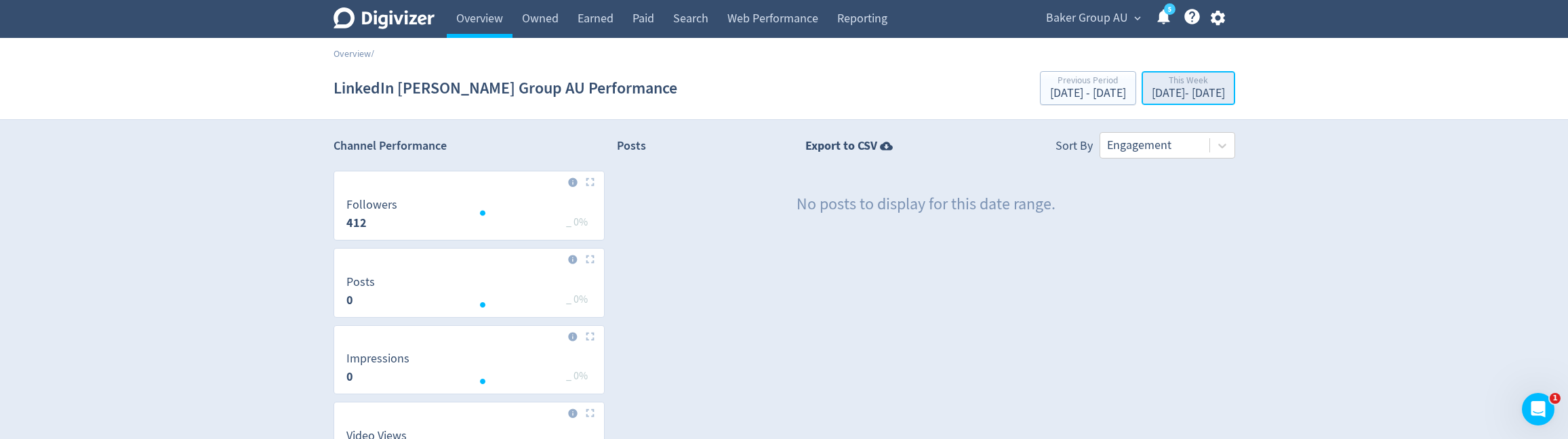
click at [1162, 89] on div "[DATE] - [DATE]" at bounding box center [1188, 94] width 73 height 13
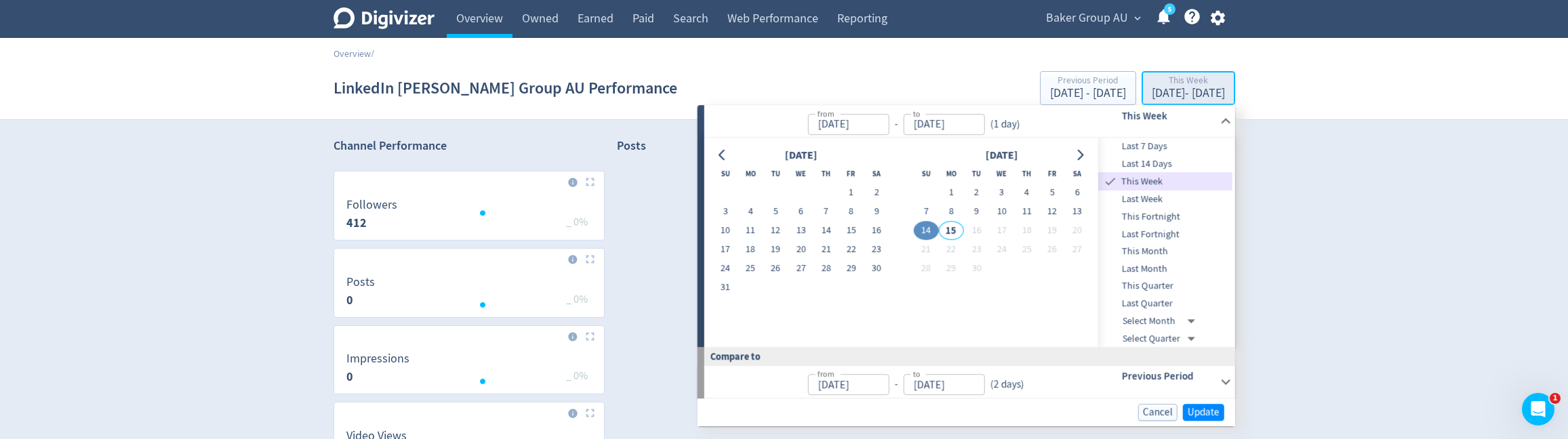
type input "[DATE]"
click at [1161, 255] on span "This Month" at bounding box center [1165, 251] width 134 height 14
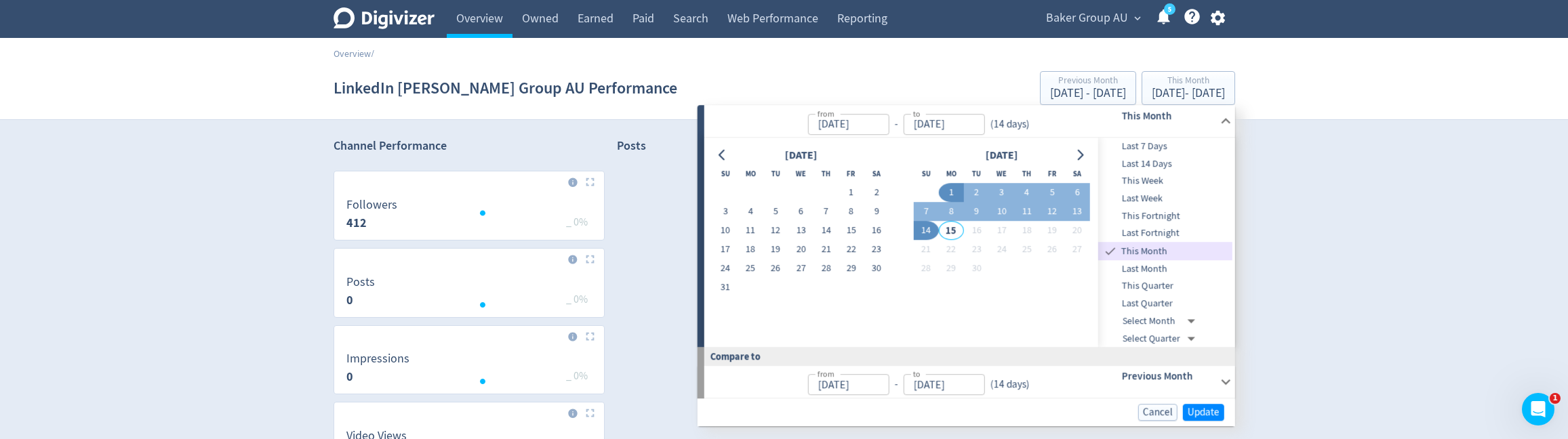
type input "[DATE]"
click at [1203, 407] on span "Update" at bounding box center [1203, 412] width 32 height 11
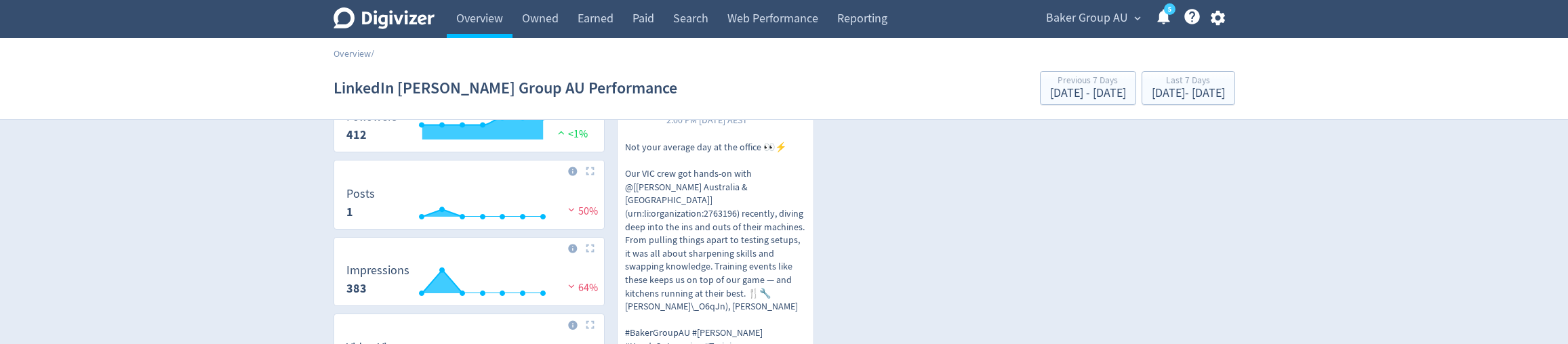
scroll to position [90, 0]
